Goal: Task Accomplishment & Management: Complete application form

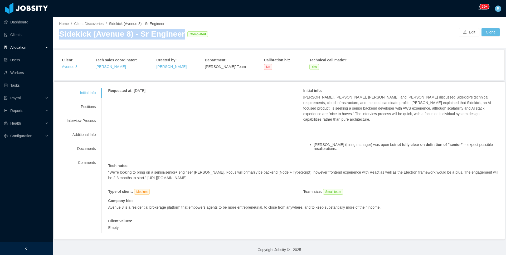
drag, startPoint x: 178, startPoint y: 35, endPoint x: 55, endPoint y: 36, distance: 123.9
click at [55, 36] on div "Home / Client Discoveries / Sidekick (Avenue 8) - Sr Engineer / Sidekick (Avenu…" at bounding box center [279, 32] width 453 height 31
copy div "Sidekick (Avenue 8) - Sr Engineer"
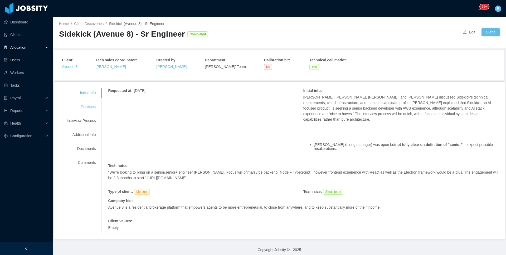
click at [81, 110] on div "Positions" at bounding box center [81, 107] width 42 height 10
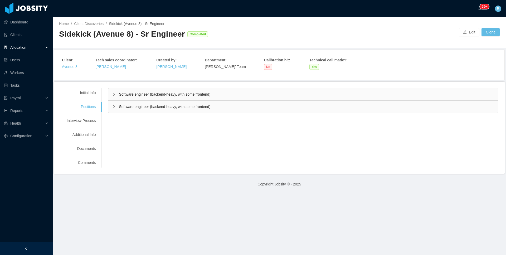
click at [131, 100] on div "Software engineer (backend-heavy, with some frontend)" at bounding box center [303, 94] width 390 height 12
click at [139, 97] on div "Software engineer (backend-heavy, with some frontend)" at bounding box center [303, 94] width 390 height 12
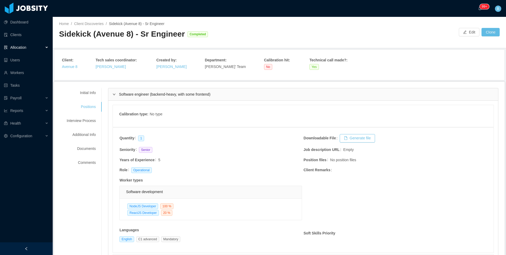
click at [139, 97] on div "Software engineer (backend-heavy, with some frontend)" at bounding box center [303, 94] width 390 height 12
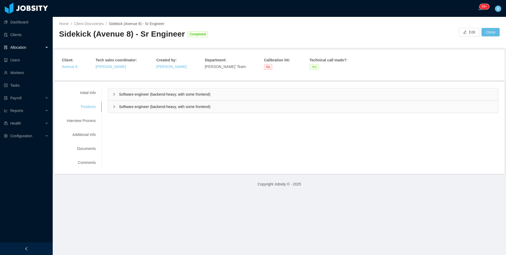
click at [139, 110] on div "Software engineer (backend-heavy, with some frontend)" at bounding box center [303, 107] width 390 height 12
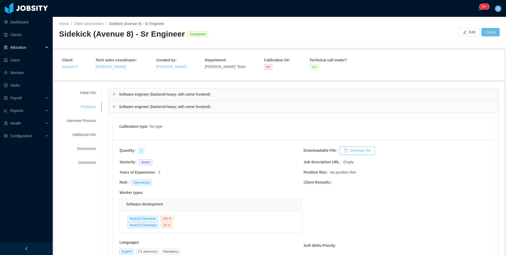
click at [139, 110] on div "Software engineer (backend-heavy, with some frontend)" at bounding box center [303, 107] width 390 height 12
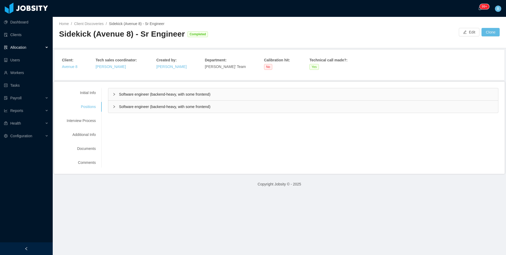
click at [145, 98] on div "Software engineer (backend-heavy, with some frontend)" at bounding box center [303, 94] width 390 height 12
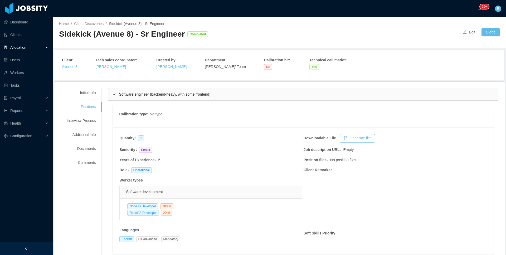
click at [145, 96] on span "Software engineer (backend-heavy, with some frontend)" at bounding box center [164, 94] width 91 height 4
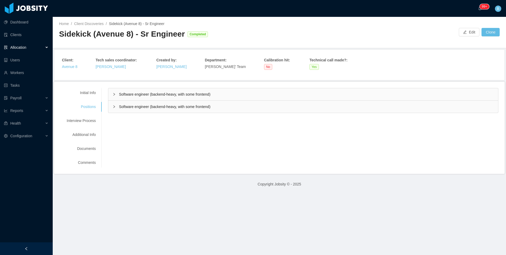
click at [143, 103] on div "Software engineer (backend-heavy, with some frontend)" at bounding box center [303, 107] width 390 height 12
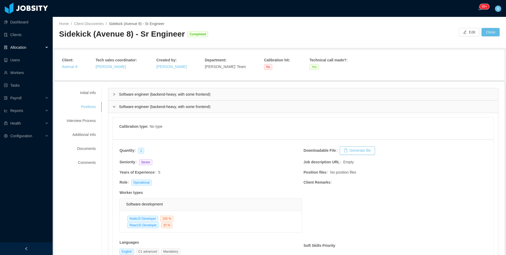
click at [143, 103] on div "Software engineer (backend-heavy, with some frontend)" at bounding box center [303, 107] width 390 height 12
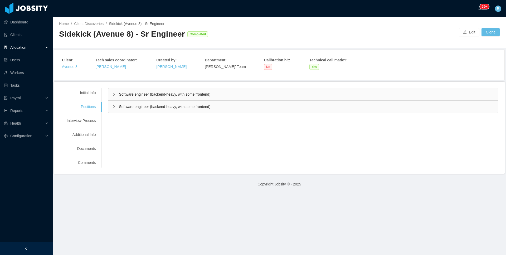
click at [144, 90] on div "Software engineer (backend-heavy, with some frontend)" at bounding box center [303, 94] width 390 height 12
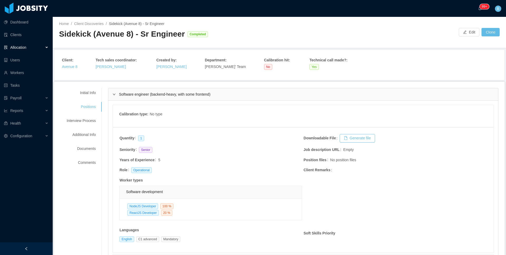
click at [144, 90] on div "Software engineer (backend-heavy, with some frontend)" at bounding box center [303, 94] width 390 height 12
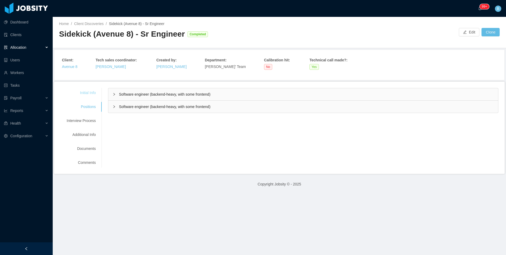
click at [92, 93] on div "Initial Info" at bounding box center [81, 93] width 42 height 10
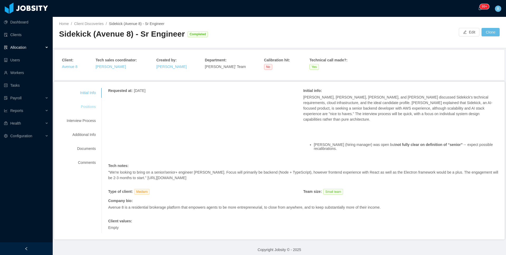
click at [87, 108] on div "Positions" at bounding box center [81, 107] width 42 height 10
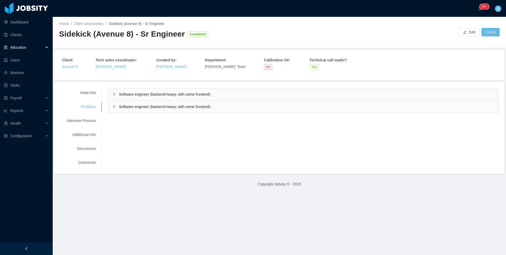
click at [173, 94] on span "Software engineer (backend-heavy, with some frontend)" at bounding box center [164, 94] width 91 height 4
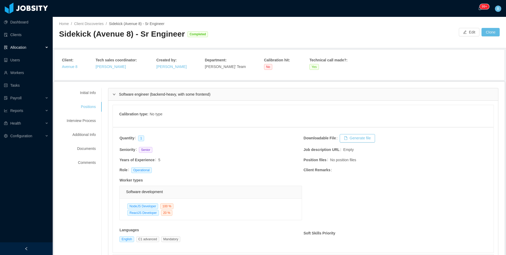
click at [173, 94] on span "Software engineer (backend-heavy, with some frontend)" at bounding box center [164, 94] width 91 height 4
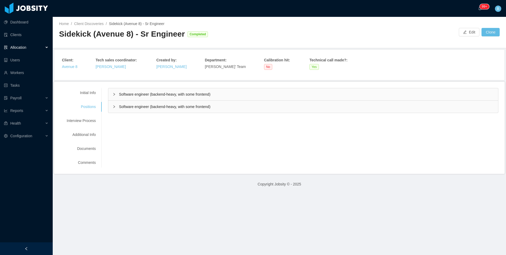
click at [168, 107] on span "Software engineer (backend-heavy, with some frontend)" at bounding box center [164, 107] width 91 height 4
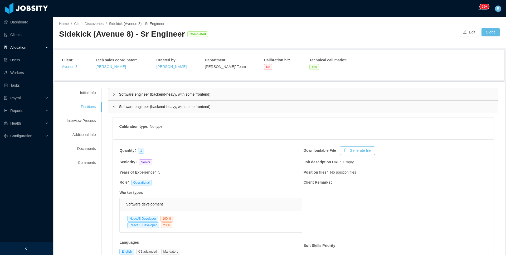
click at [173, 103] on div "Software engineer (backend-heavy, with some frontend)" at bounding box center [303, 107] width 390 height 12
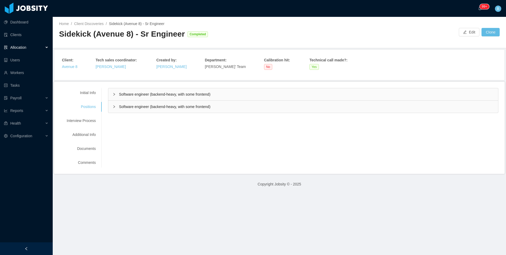
click at [153, 107] on span "Software engineer (backend-heavy, with some frontend)" at bounding box center [164, 107] width 91 height 4
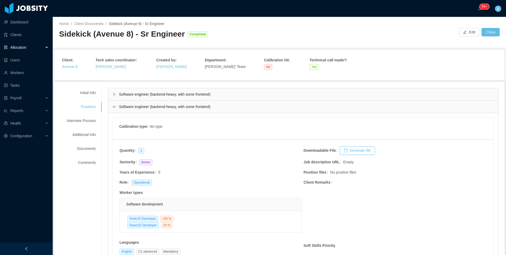
click at [402, 112] on div "Software engineer (backend-heavy, with some frontend)" at bounding box center [303, 107] width 390 height 12
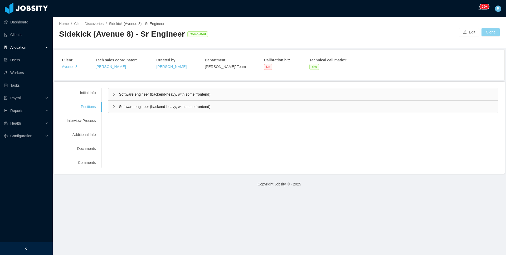
click at [483, 31] on button "Clone" at bounding box center [491, 32] width 18 height 8
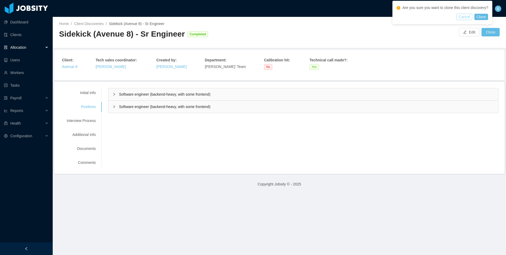
click at [468, 18] on button "Cancel" at bounding box center [465, 17] width 16 height 6
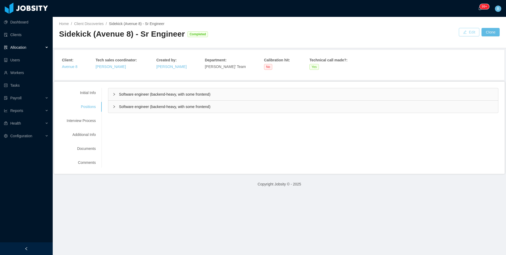
click at [465, 30] on button "Edit" at bounding box center [469, 32] width 21 height 8
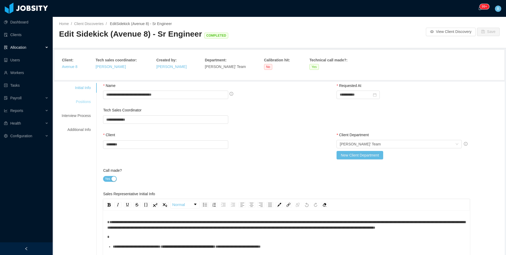
click at [71, 101] on div "Positions" at bounding box center [76, 102] width 42 height 10
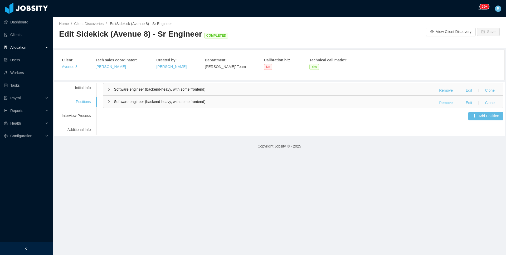
click at [439, 102] on button "Remove" at bounding box center [446, 103] width 22 height 8
click at [480, 86] on button "Yes" at bounding box center [477, 88] width 10 height 6
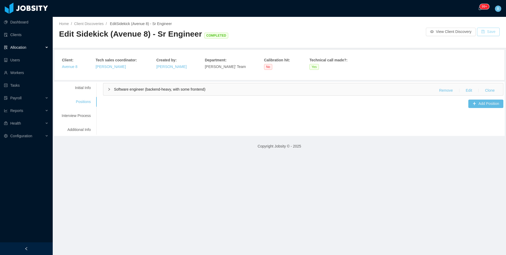
click at [491, 28] on button "Save" at bounding box center [488, 32] width 23 height 8
click at [81, 90] on div "Initial Info" at bounding box center [76, 88] width 42 height 10
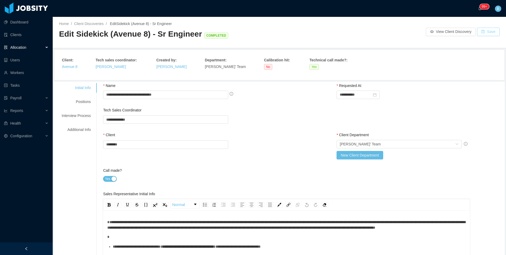
click at [484, 31] on button "Save" at bounding box center [488, 32] width 23 height 8
click at [74, 100] on div "Positions" at bounding box center [76, 102] width 42 height 10
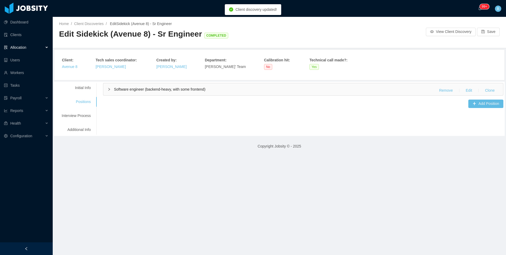
click at [143, 88] on span "Software engineer (backend-heavy, with some frontend)" at bounding box center [159, 89] width 91 height 4
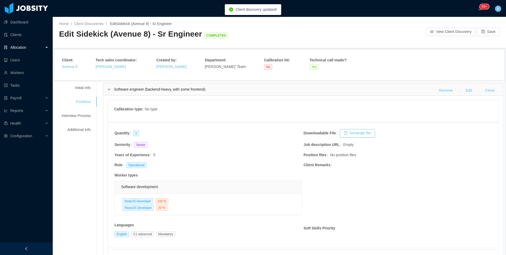
click at [143, 87] on span "Software engineer (backend-heavy, with some frontend)" at bounding box center [159, 89] width 91 height 4
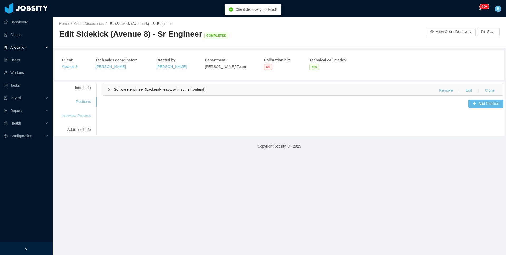
click at [87, 113] on div "Interview Process" at bounding box center [76, 116] width 42 height 10
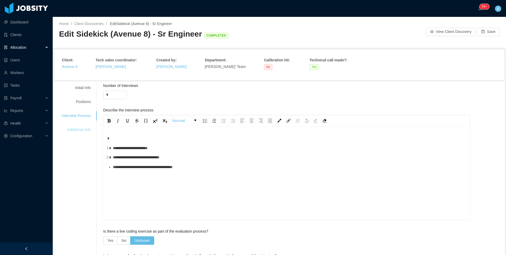
click at [80, 130] on div "Additional Info" at bounding box center [76, 130] width 42 height 10
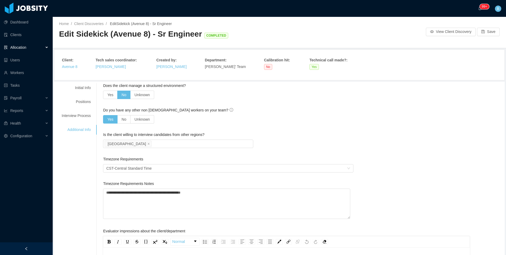
click at [88, 82] on div "**********" at bounding box center [279, 256] width 451 height 349
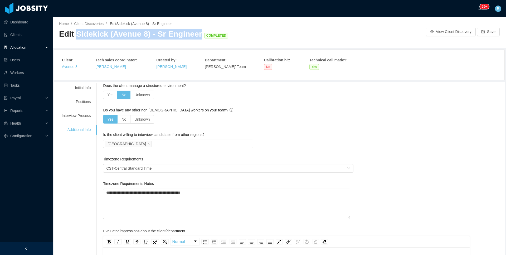
drag, startPoint x: 195, startPoint y: 35, endPoint x: 75, endPoint y: 37, distance: 119.2
click at [75, 37] on span "Edit Sidekick (Avenue 8) - Sr Engineer COMPLETED" at bounding box center [144, 34] width 171 height 9
copy span "Sidekick (Avenue 8) - Sr Engineer"
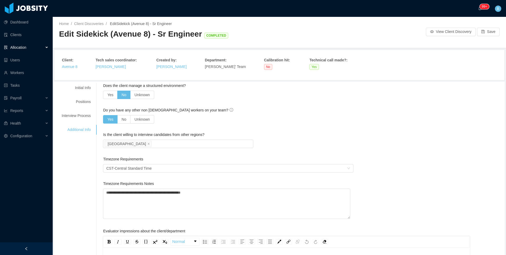
click at [28, 50] on div "Allocation" at bounding box center [26, 47] width 53 height 11
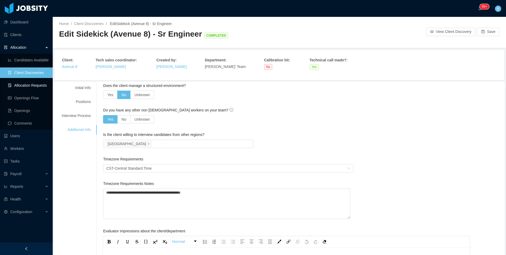
click at [31, 86] on link "Allocation Requests" at bounding box center [28, 85] width 41 height 11
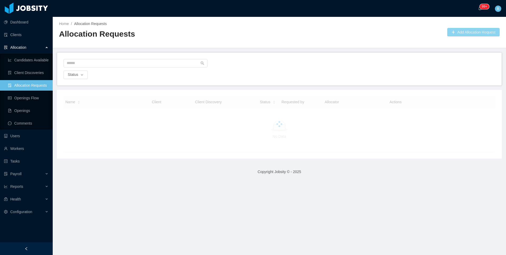
click at [460, 29] on button "Add Allocation Request" at bounding box center [473, 32] width 52 height 8
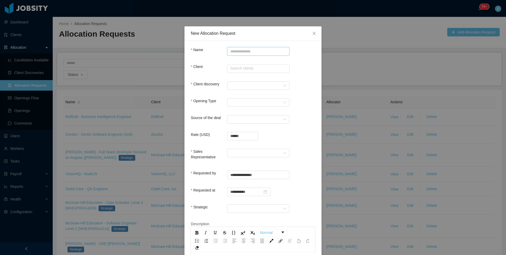
click at [232, 51] on input "Name" at bounding box center [258, 51] width 62 height 8
paste input "**********"
type input "**********"
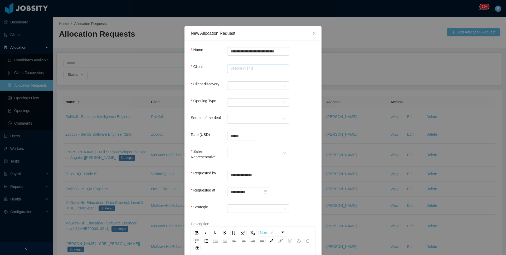
click at [231, 67] on input "text" at bounding box center [258, 69] width 62 height 8
type input "*"
click at [259, 78] on li "Avenue 8" at bounding box center [256, 79] width 62 height 8
type input "********"
click at [243, 85] on div at bounding box center [256, 86] width 52 height 8
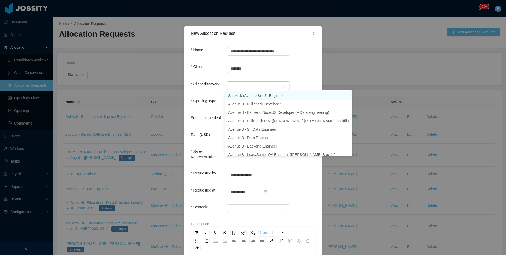
click at [241, 94] on li "Sidekick (Avenue 8) - Sr Engineer" at bounding box center [288, 95] width 127 height 8
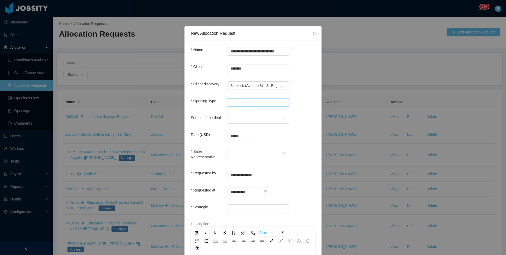
drag, startPoint x: 235, startPoint y: 101, endPoint x: 235, endPoint y: 105, distance: 4.7
click at [235, 101] on div "Select Opening Type" at bounding box center [256, 103] width 52 height 8
click at [237, 118] on li "Upsale" at bounding box center [256, 121] width 62 height 8
click at [246, 120] on div "Select a Source" at bounding box center [256, 119] width 52 height 8
click at [252, 132] on li "CSM" at bounding box center [256, 129] width 62 height 8
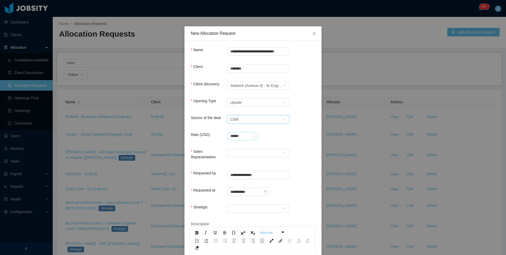
click at [243, 136] on input "******" at bounding box center [243, 136] width 31 height 8
type input "**********"
click at [235, 149] on div at bounding box center [256, 153] width 52 height 8
click at [243, 163] on li "William Molano" at bounding box center [256, 163] width 62 height 8
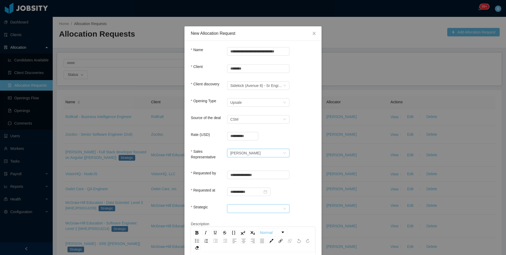
click at [247, 209] on div at bounding box center [256, 209] width 52 height 8
click at [235, 228] on li "No" at bounding box center [256, 227] width 62 height 8
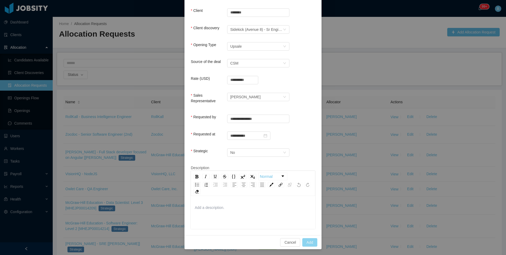
click at [311, 240] on button "Add" at bounding box center [309, 242] width 15 height 8
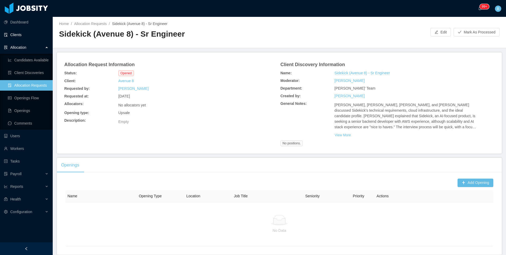
click at [12, 31] on link "Clients" at bounding box center [26, 35] width 45 height 11
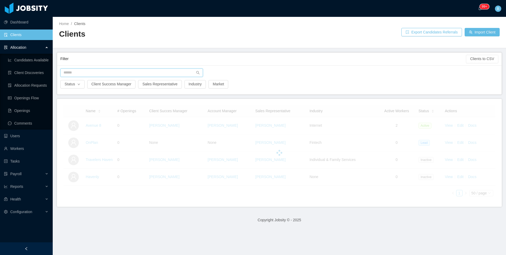
click at [161, 70] on input "text" at bounding box center [131, 73] width 143 height 8
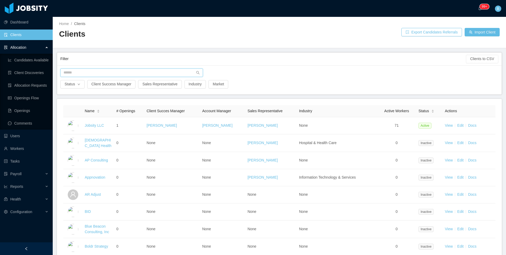
type input "*"
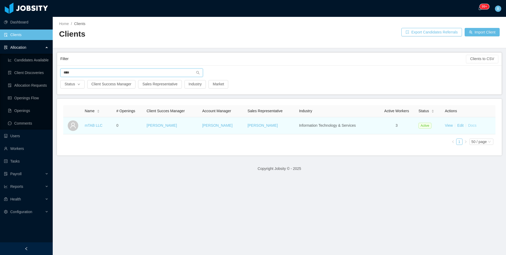
type input "****"
click at [470, 127] on link "Docs" at bounding box center [472, 125] width 8 height 4
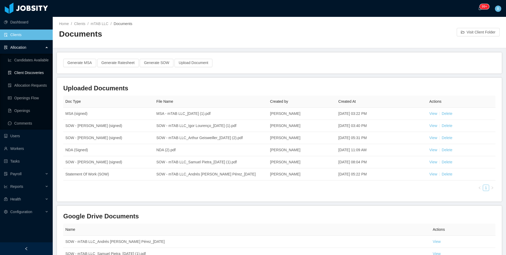
click at [31, 72] on link "Client Discoveries" at bounding box center [28, 72] width 41 height 11
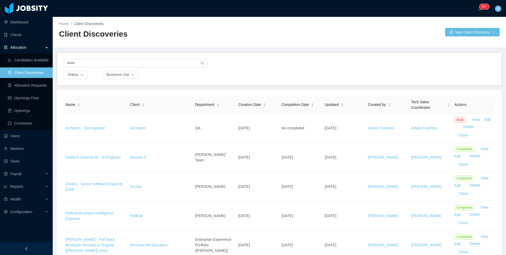
drag, startPoint x: 456, startPoint y: 52, endPoint x: 475, endPoint y: 51, distance: 19.0
click at [456, 51] on main "Home / Client Discoveries / Client Discoveries New Client Discovery Status Busi…" at bounding box center [279, 136] width 453 height 238
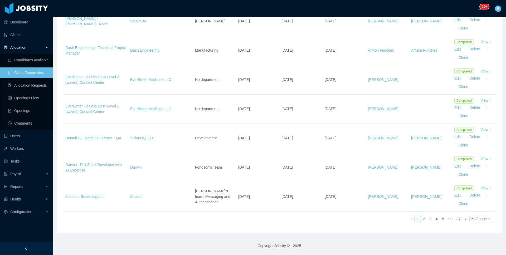
scroll to position [1379, 0]
click at [421, 218] on link "2" at bounding box center [424, 219] width 6 height 6
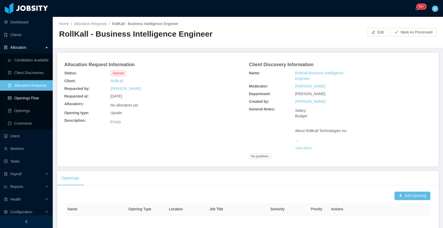
drag, startPoint x: 18, startPoint y: 98, endPoint x: 25, endPoint y: 98, distance: 6.9
click at [18, 98] on link "Openings Flow" at bounding box center [28, 98] width 41 height 11
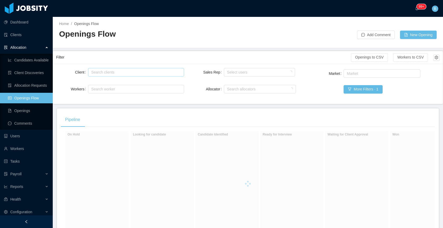
click at [130, 72] on div "Search clients" at bounding box center [134, 72] width 87 height 5
type input "******"
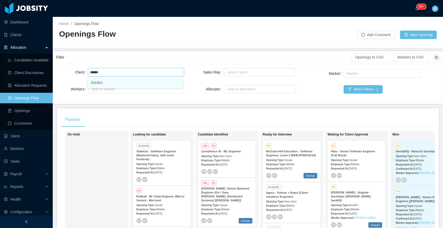
click at [115, 82] on li "Zocdoc" at bounding box center [135, 82] width 95 height 8
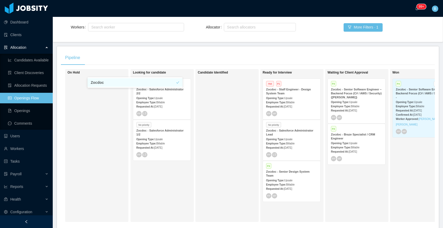
scroll to position [62, 0]
click at [218, 186] on div "Candidate Identified" at bounding box center [235, 145] width 74 height 148
